Goal: Find specific fact: Find specific fact

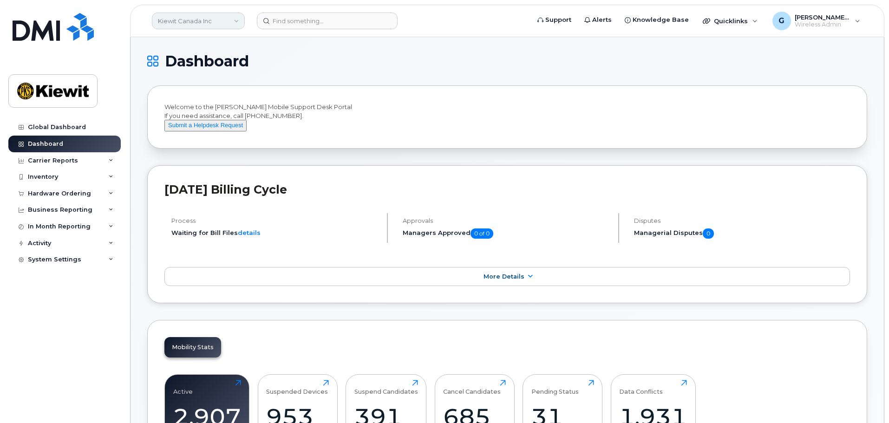
drag, startPoint x: 224, startPoint y: 19, endPoint x: 224, endPoint y: 28, distance: 9.8
click at [224, 19] on link "Kiewit Canada Inc" at bounding box center [198, 21] width 93 height 17
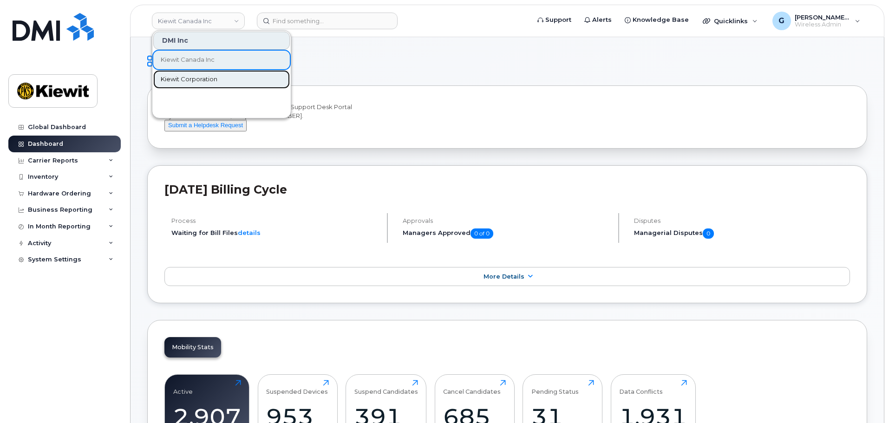
click at [198, 74] on link "Kiewit Corporation" at bounding box center [221, 79] width 137 height 19
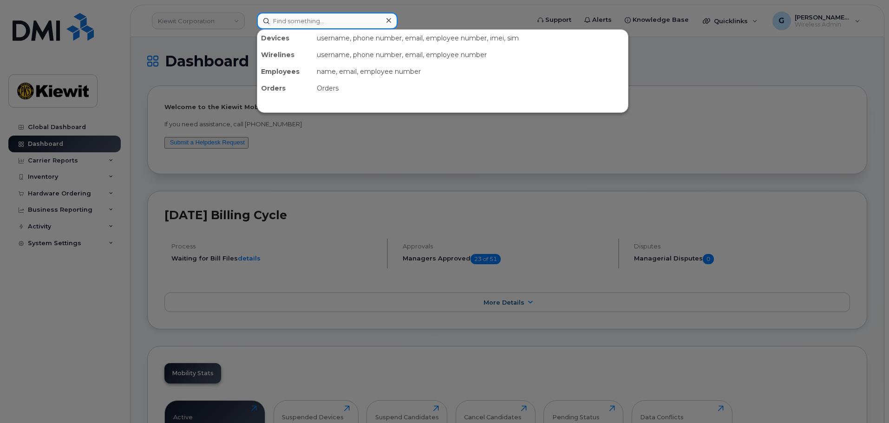
click at [284, 20] on input at bounding box center [327, 21] width 141 height 17
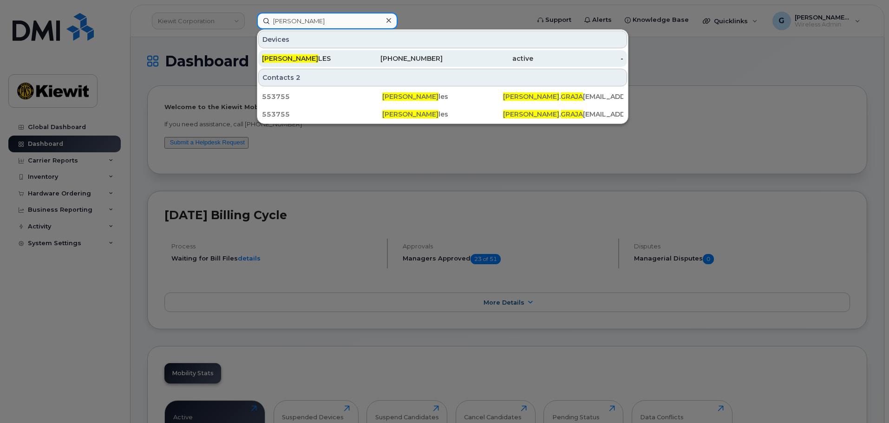
type input "jason graja"
drag, startPoint x: 327, startPoint y: 58, endPoint x: 354, endPoint y: 60, distance: 27.5
click at [327, 58] on div "JASON GRAJA LES" at bounding box center [307, 58] width 91 height 9
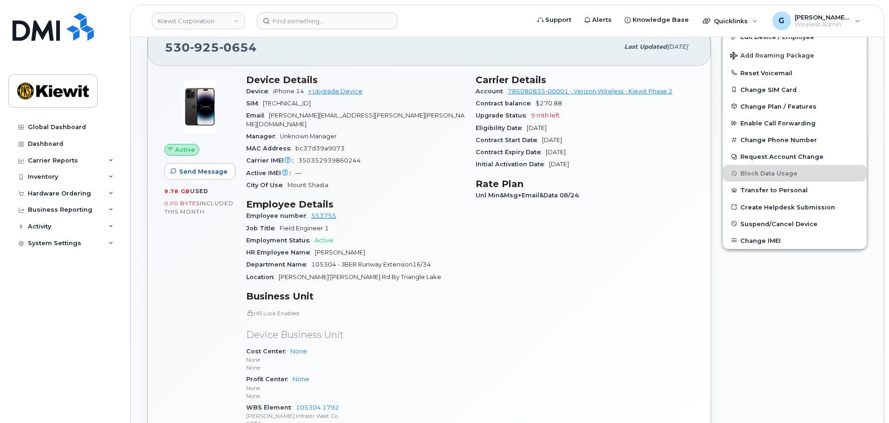
scroll to position [139, 0]
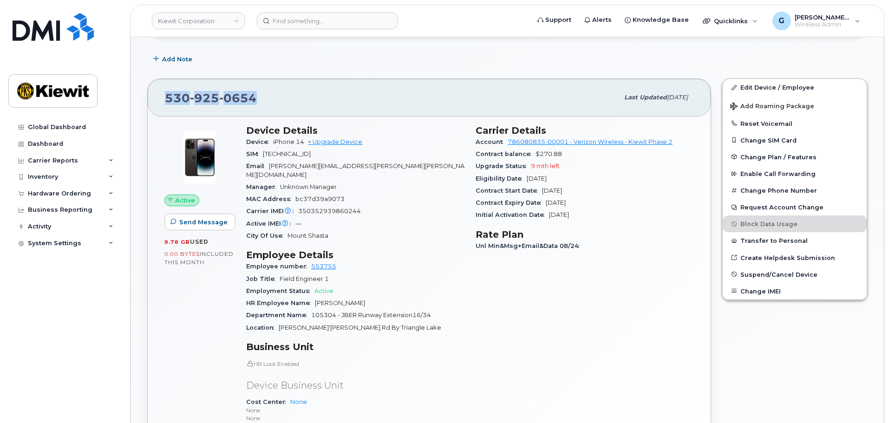
drag, startPoint x: 186, startPoint y: 99, endPoint x: 153, endPoint y: 96, distance: 33.6
click at [153, 96] on div "530 925 0654 Last updated Sep 06, 2025" at bounding box center [429, 97] width 563 height 37
copy span "530 925 0654"
drag, startPoint x: 304, startPoint y: 143, endPoint x: 274, endPoint y: 143, distance: 30.7
click at [274, 143] on span "iPhone 14" at bounding box center [288, 141] width 31 height 7
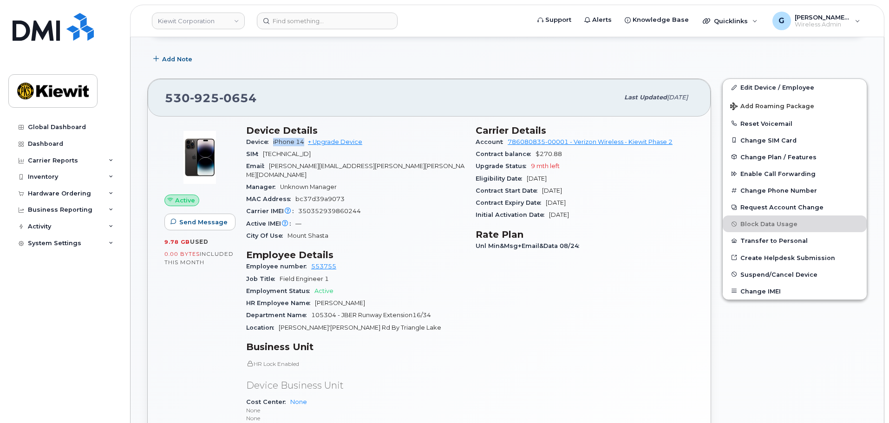
copy span "iPhone 14"
click at [416, 153] on div "SIM 89148000010809762594" at bounding box center [355, 154] width 218 height 12
